Goal: Find specific page/section: Find specific page/section

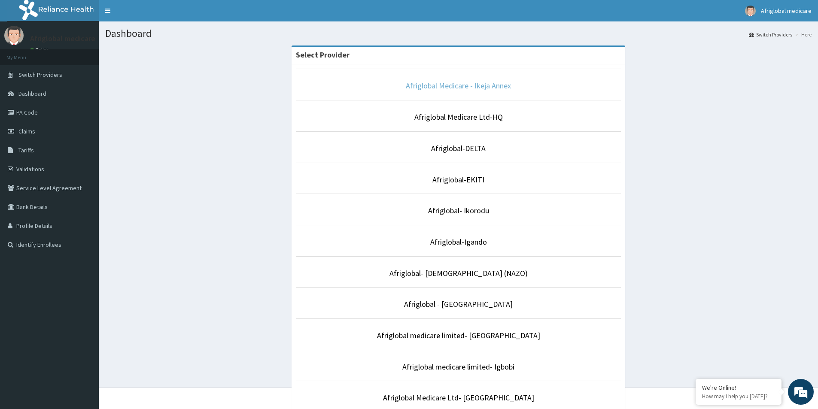
click at [463, 85] on link "Afriglobal Medicare - Ikeja Annex" at bounding box center [458, 86] width 105 height 10
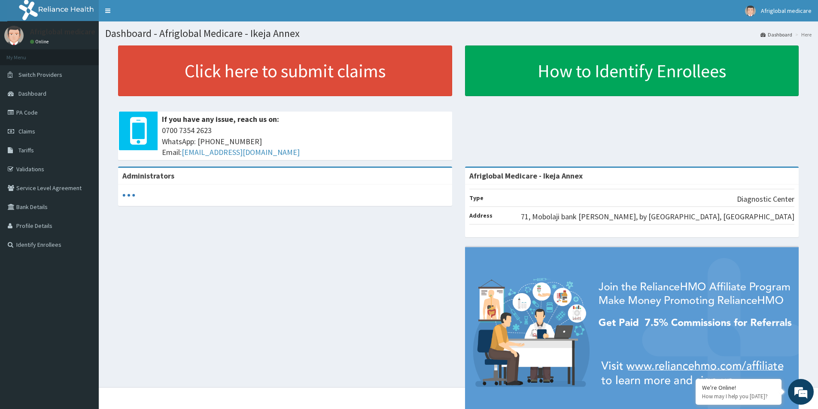
click at [33, 113] on link "PA Code" at bounding box center [49, 112] width 99 height 19
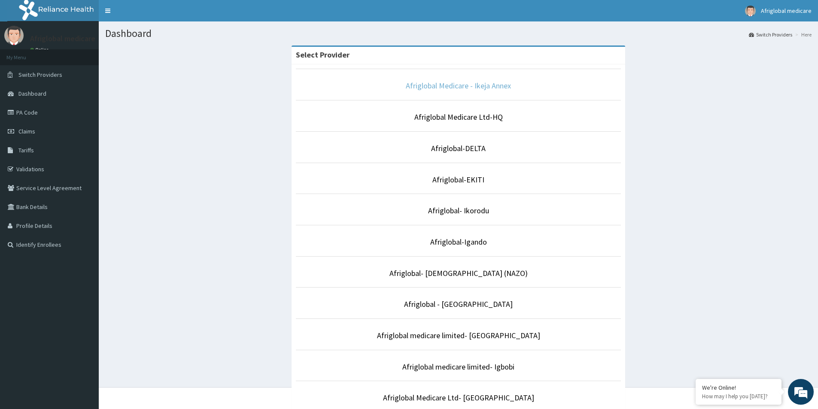
click at [459, 85] on link "Afriglobal Medicare - Ikeja Annex" at bounding box center [458, 86] width 105 height 10
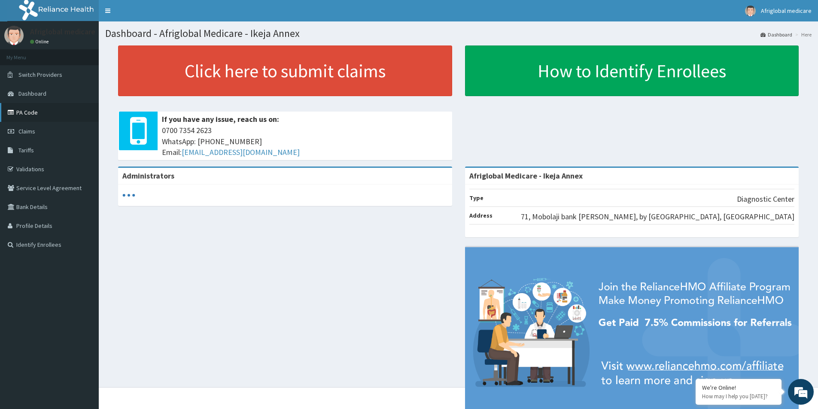
click at [31, 112] on link "PA Code" at bounding box center [49, 112] width 99 height 19
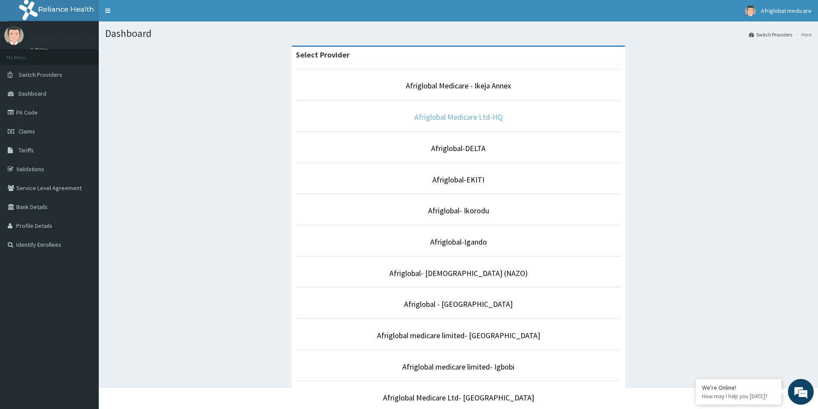
click at [462, 113] on link "Afriglobal Medicare Ltd-HQ" at bounding box center [458, 117] width 88 height 10
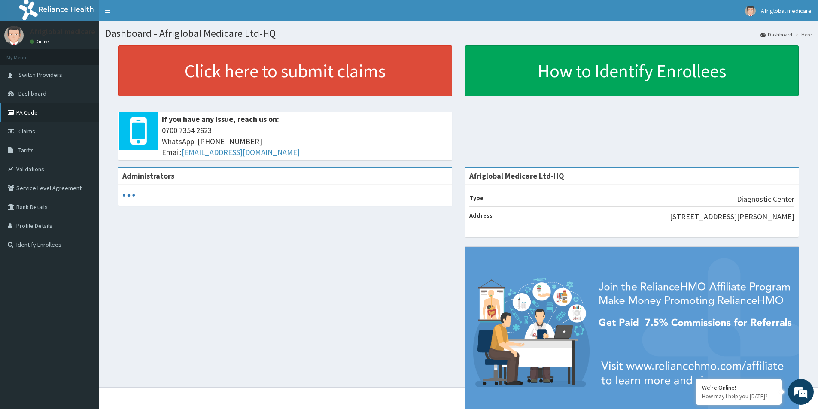
click at [30, 113] on link "PA Code" at bounding box center [49, 112] width 99 height 19
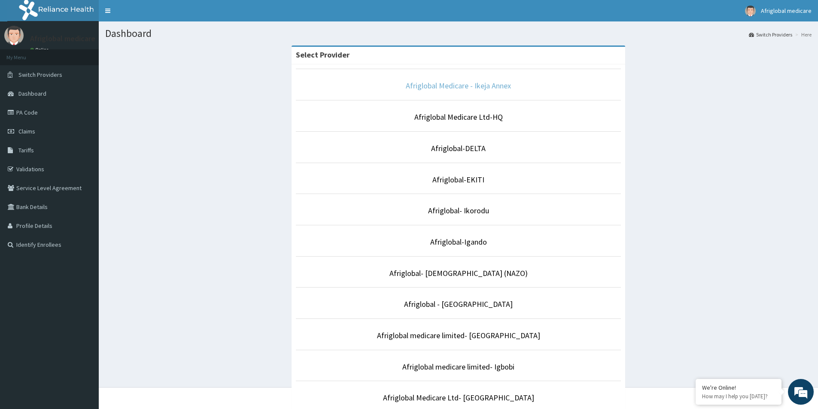
click at [449, 90] on link "Afriglobal Medicare - Ikeja Annex" at bounding box center [458, 86] width 105 height 10
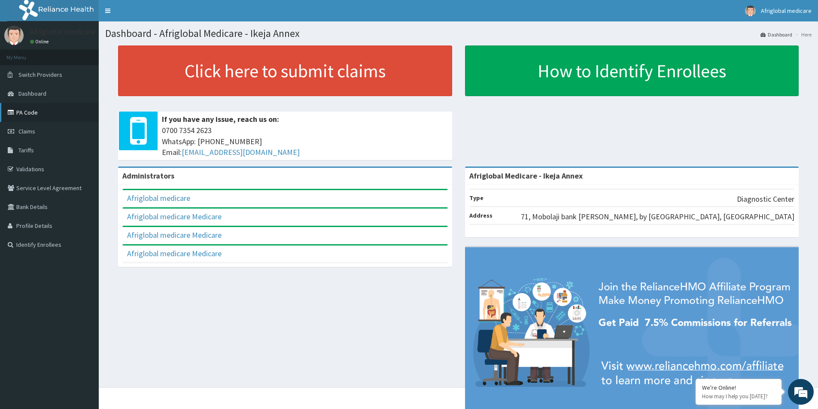
click at [30, 113] on link "PA Code" at bounding box center [49, 112] width 99 height 19
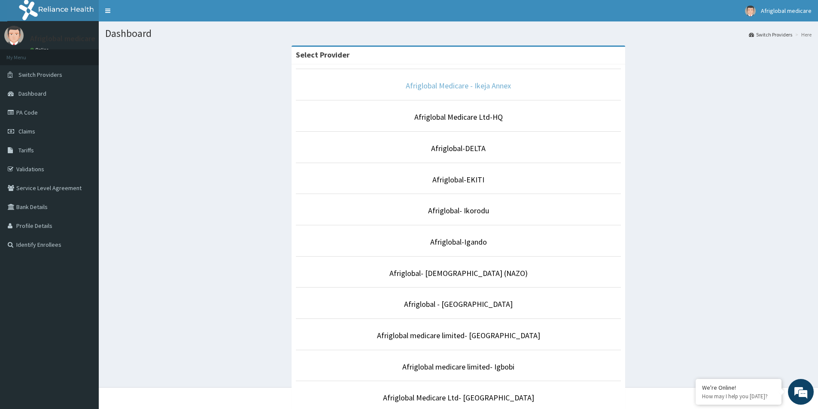
click at [437, 91] on link "Afriglobal Medicare - Ikeja Annex" at bounding box center [458, 86] width 105 height 10
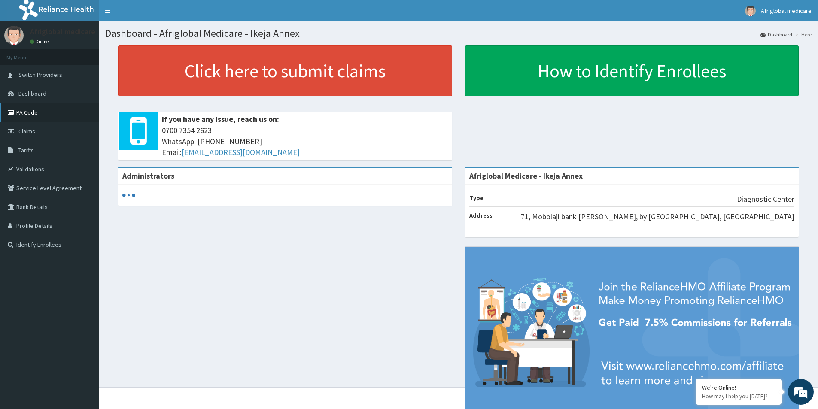
click at [27, 111] on link "PA Code" at bounding box center [49, 112] width 99 height 19
